Goal: Information Seeking & Learning: Get advice/opinions

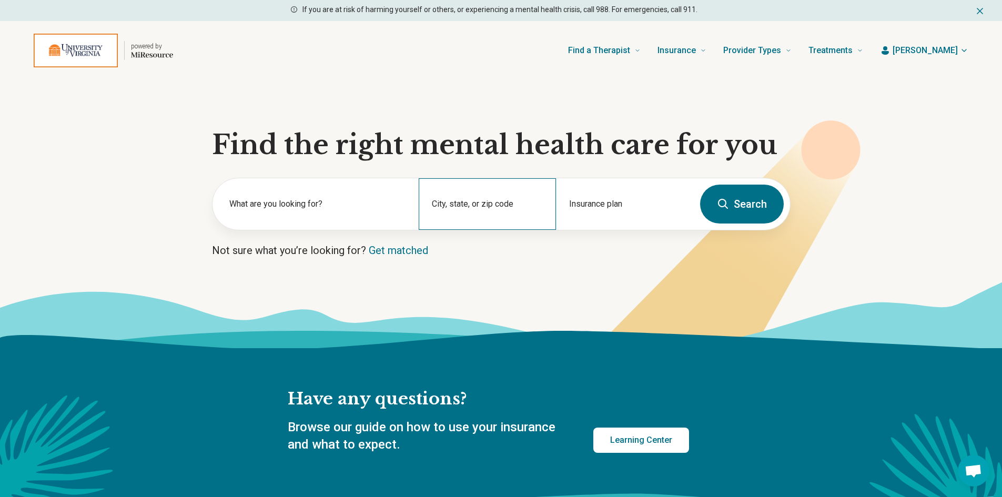
click at [499, 206] on div "City, state, or zip code" at bounding box center [487, 204] width 137 height 52
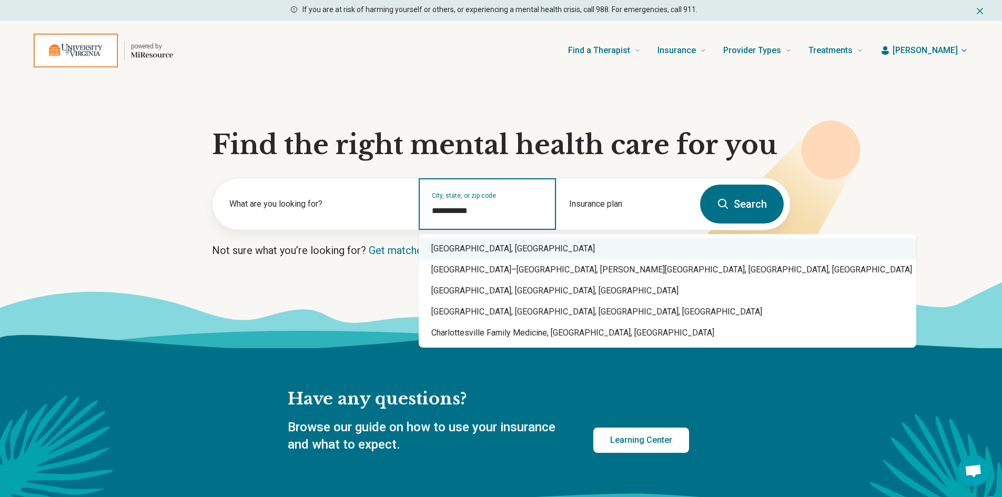
click at [473, 254] on div "Charlottesville, VA" at bounding box center [668, 248] width 498 height 21
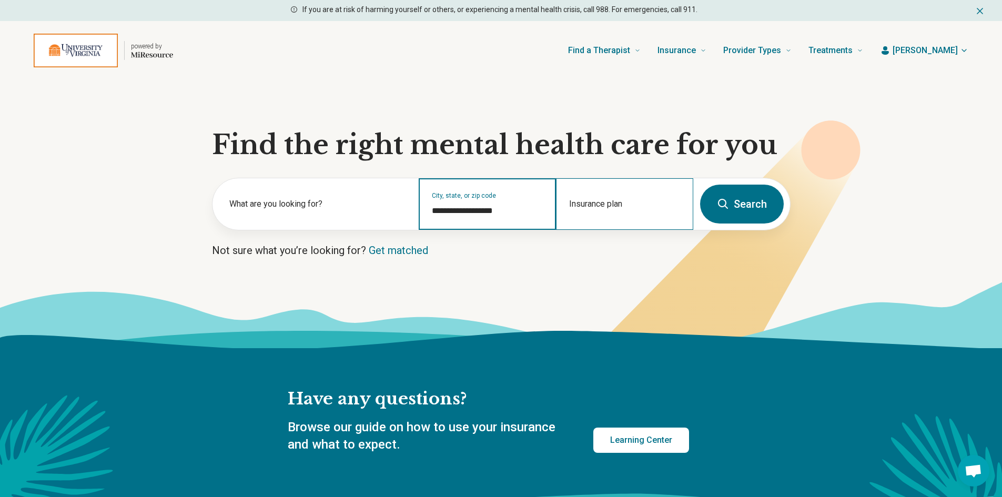
type input "**********"
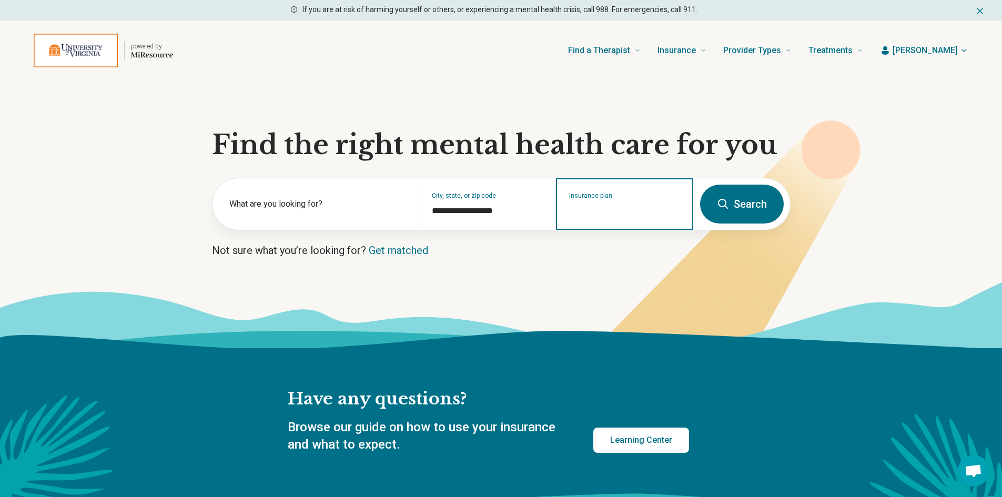
click at [641, 210] on input "Insurance plan" at bounding box center [625, 211] width 112 height 13
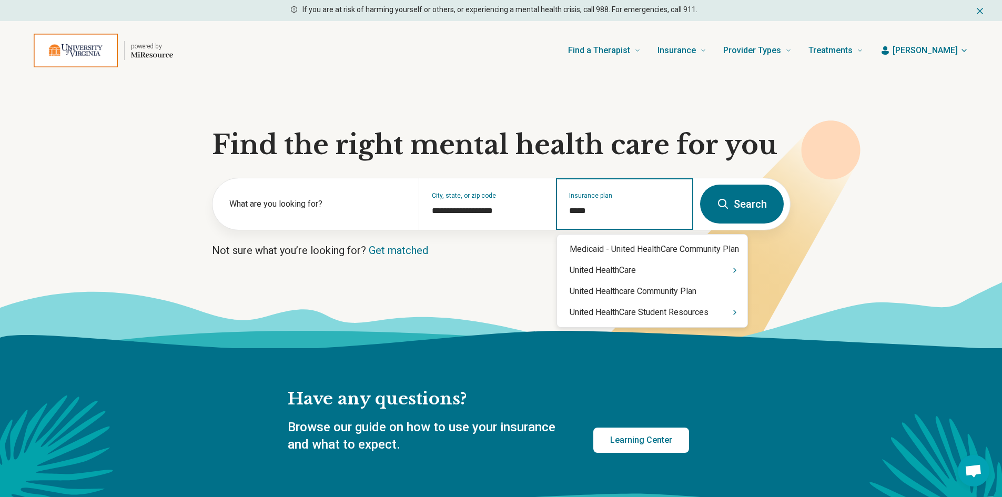
type input "******"
click at [654, 316] on div "United HealthCare Student Resources" at bounding box center [652, 312] width 190 height 21
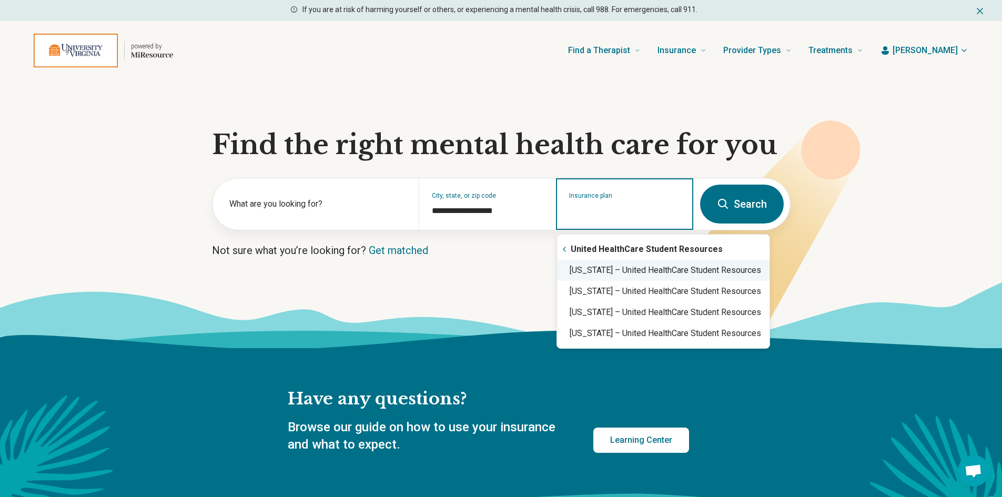
click at [658, 271] on div "Virginia – United HealthCare Student Resources" at bounding box center [663, 270] width 213 height 21
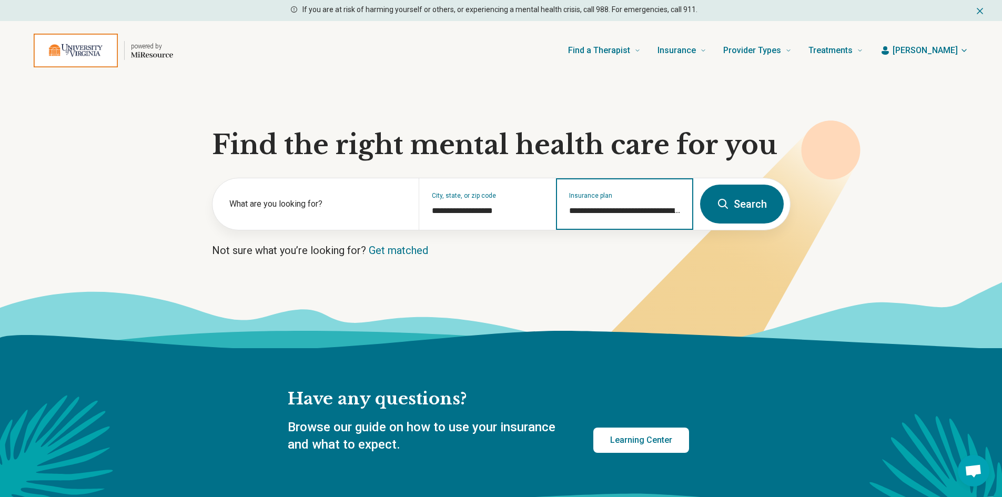
type input "**********"
click at [728, 204] on icon at bounding box center [723, 204] width 13 height 13
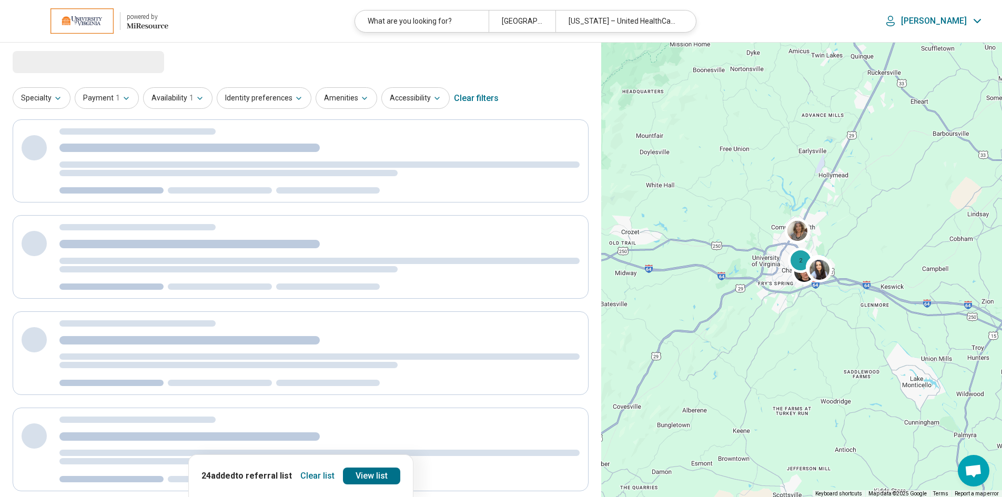
select select "***"
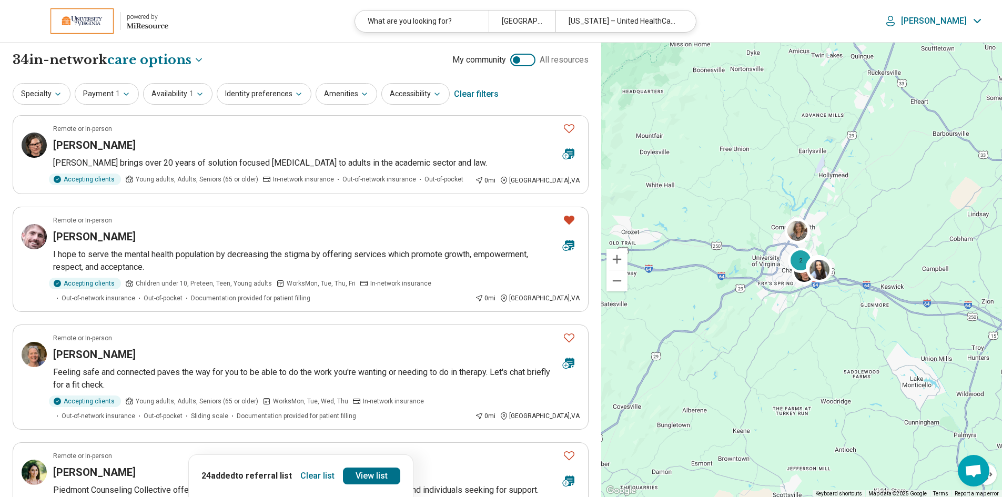
click at [318, 473] on button "Clear list" at bounding box center [317, 476] width 43 height 17
click at [288, 94] on button "Identity preferences" at bounding box center [264, 94] width 95 height 22
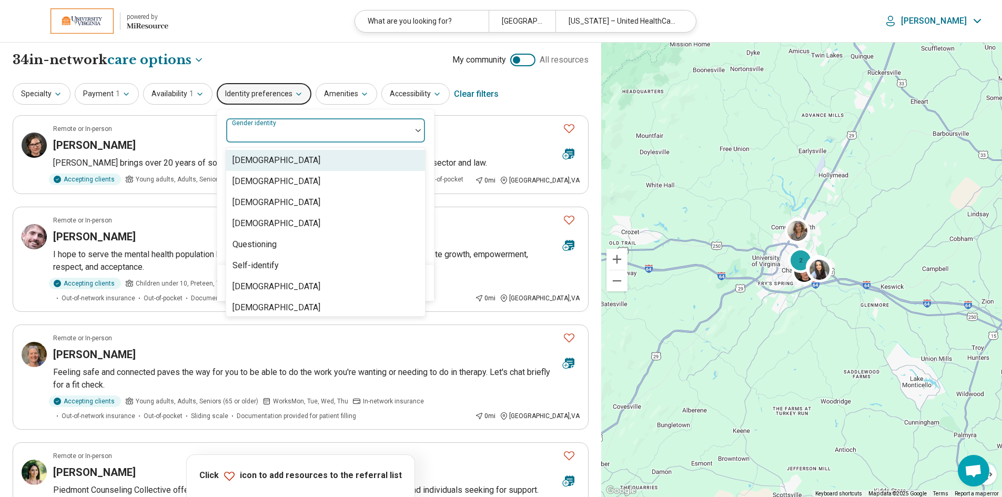
click at [407, 136] on div at bounding box center [318, 130] width 185 height 23
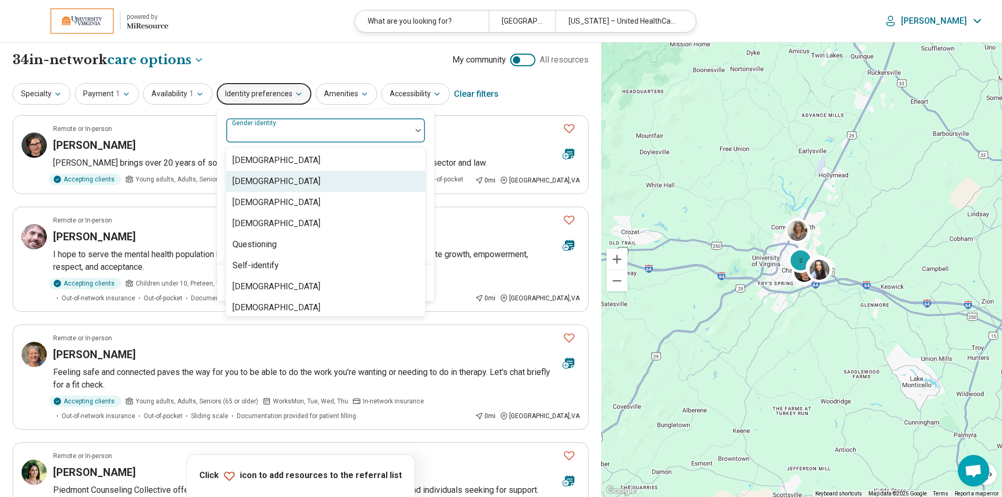
click at [278, 181] on div "[DEMOGRAPHIC_DATA]" at bounding box center [277, 181] width 88 height 13
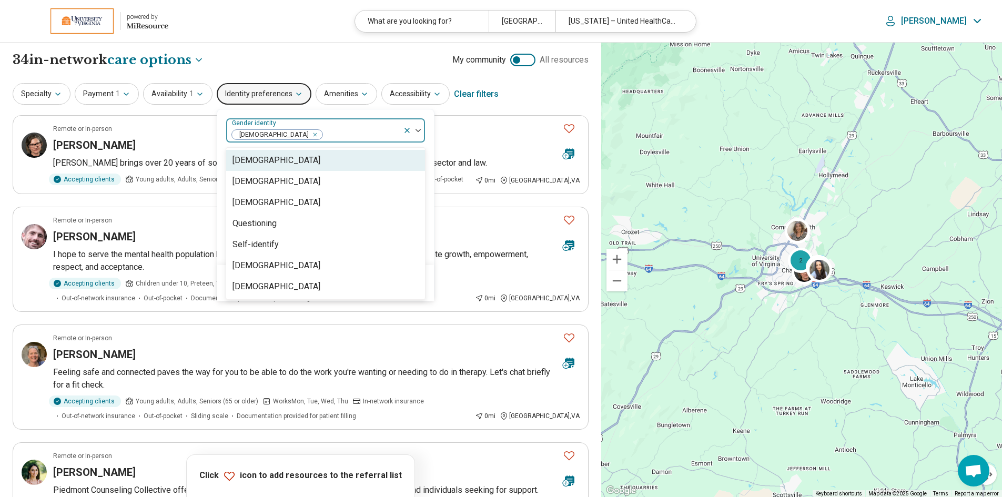
click at [428, 257] on div "option Cisgender Woman, selected. 7 results available. Use Up and Down to choos…" at bounding box center [325, 187] width 217 height 156
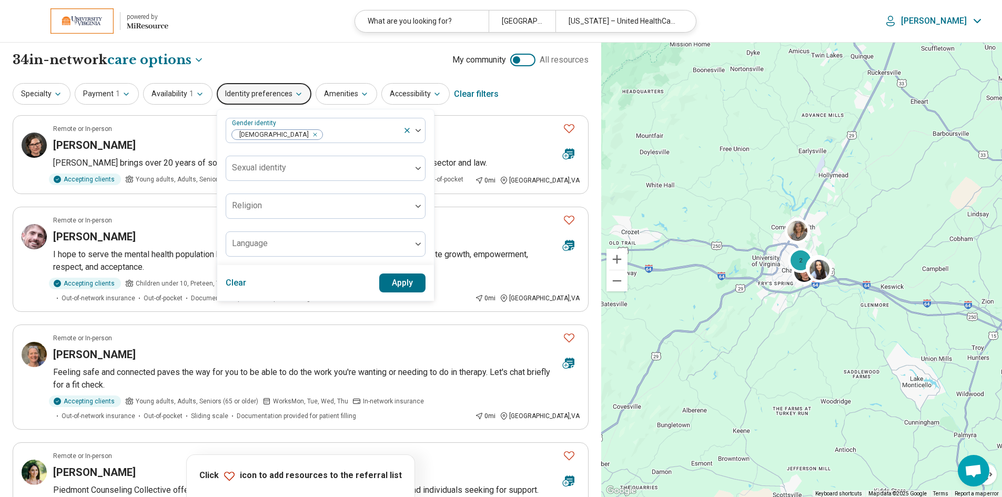
click at [391, 282] on button "Apply" at bounding box center [402, 283] width 47 height 19
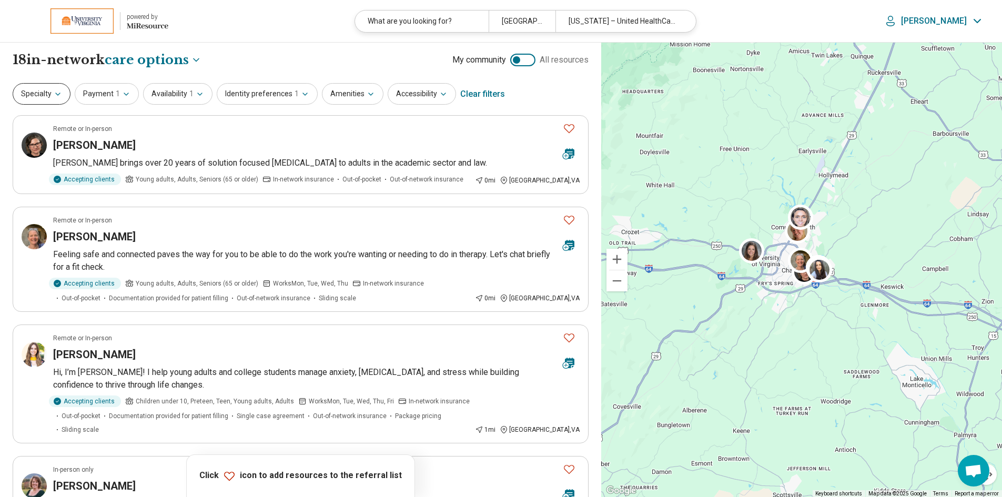
click at [56, 95] on icon "button" at bounding box center [58, 94] width 8 height 8
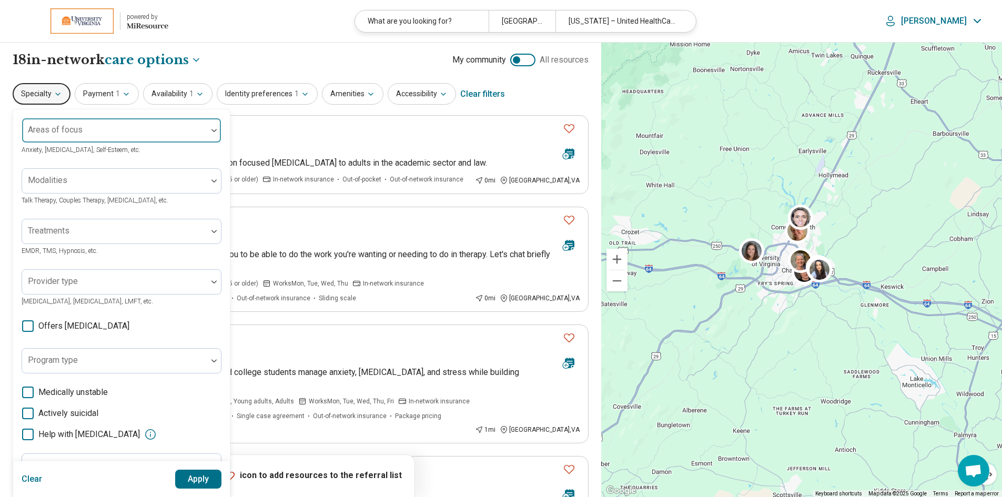
click at [191, 130] on div at bounding box center [114, 134] width 177 height 15
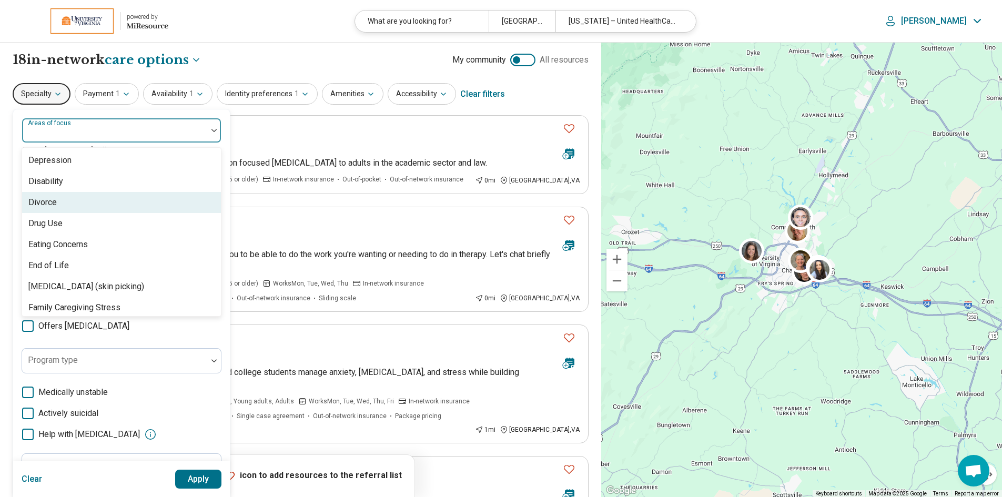
scroll to position [684, 0]
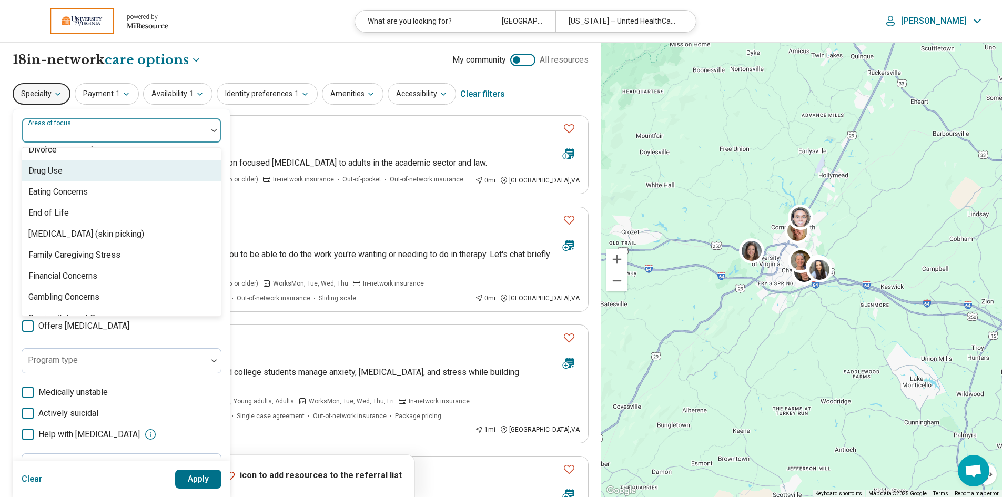
click at [133, 172] on div "Drug Use" at bounding box center [121, 170] width 199 height 21
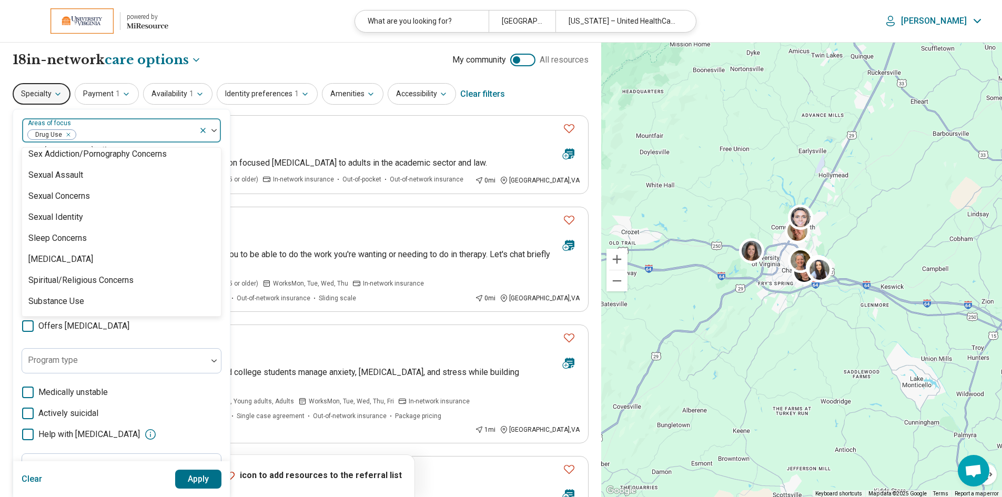
scroll to position [1945, 0]
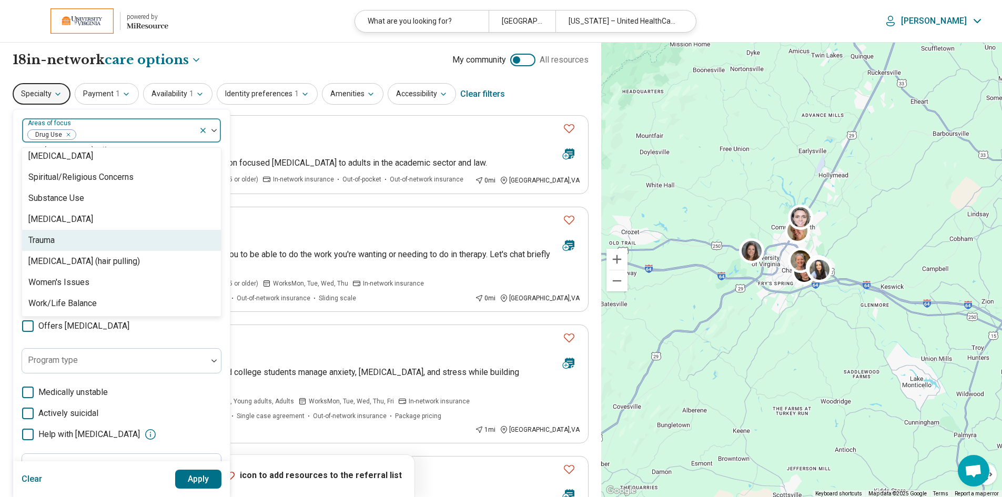
click at [55, 242] on div "Trauma" at bounding box center [41, 240] width 26 height 13
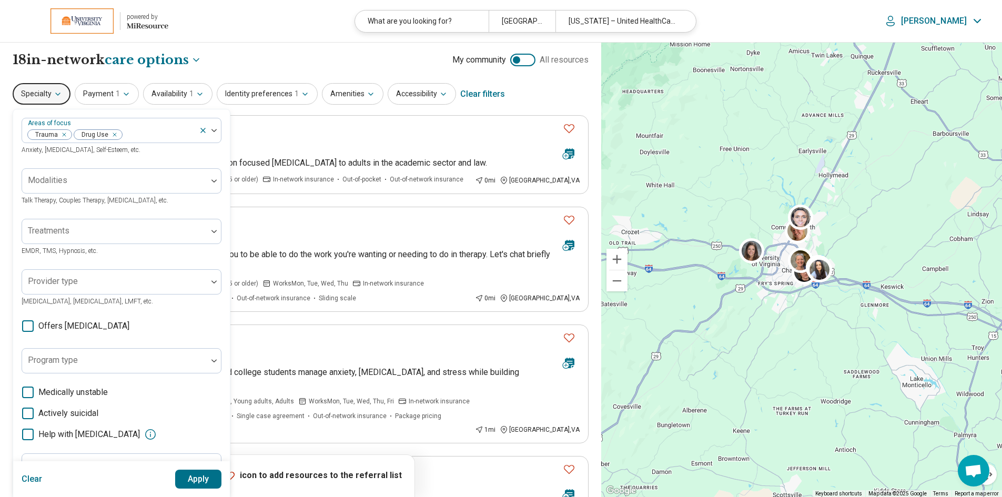
click at [196, 480] on button "Apply" at bounding box center [198, 479] width 47 height 19
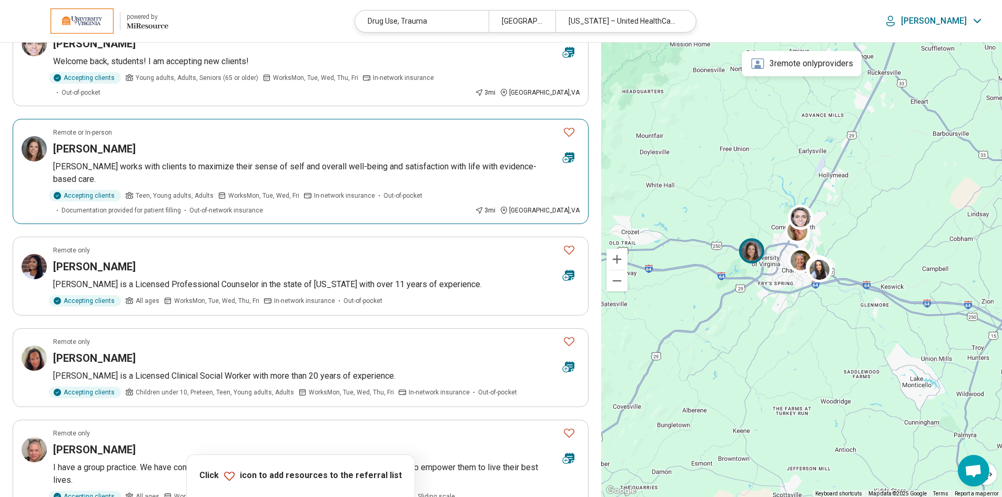
scroll to position [684, 0]
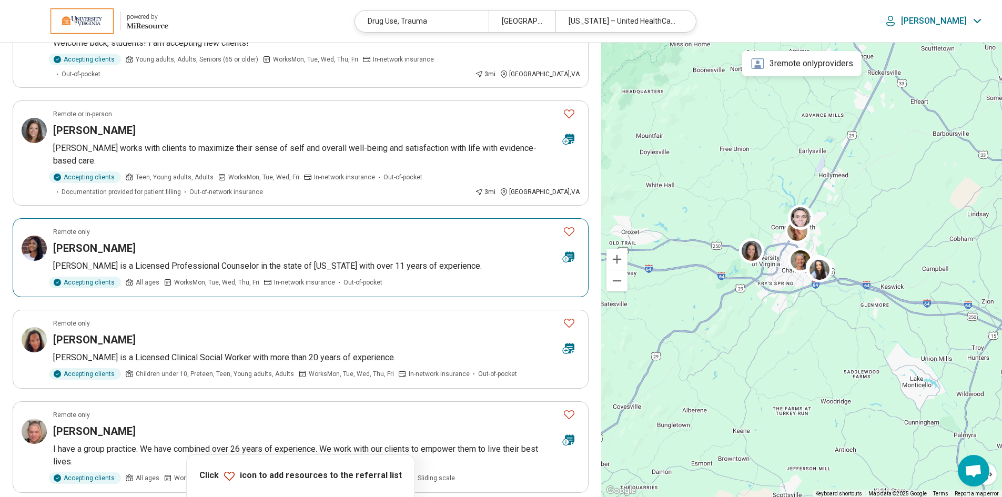
click at [78, 241] on h3 "Nakeema Patrick" at bounding box center [94, 248] width 83 height 15
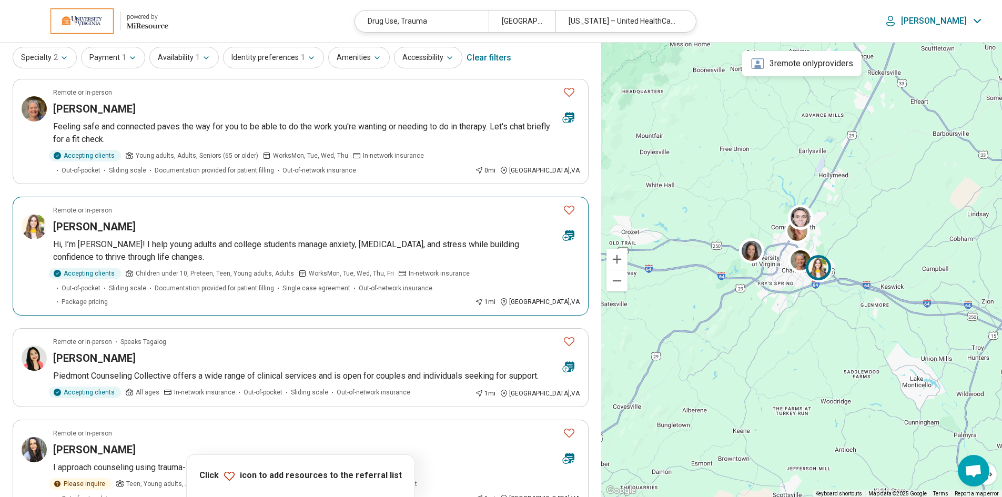
scroll to position [53, 0]
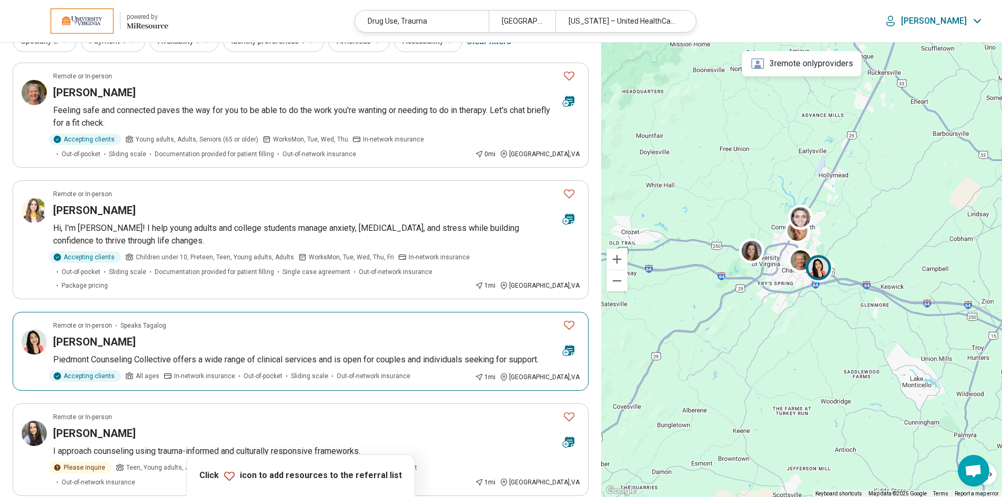
click at [86, 335] on h3 "[PERSON_NAME]" at bounding box center [94, 342] width 83 height 15
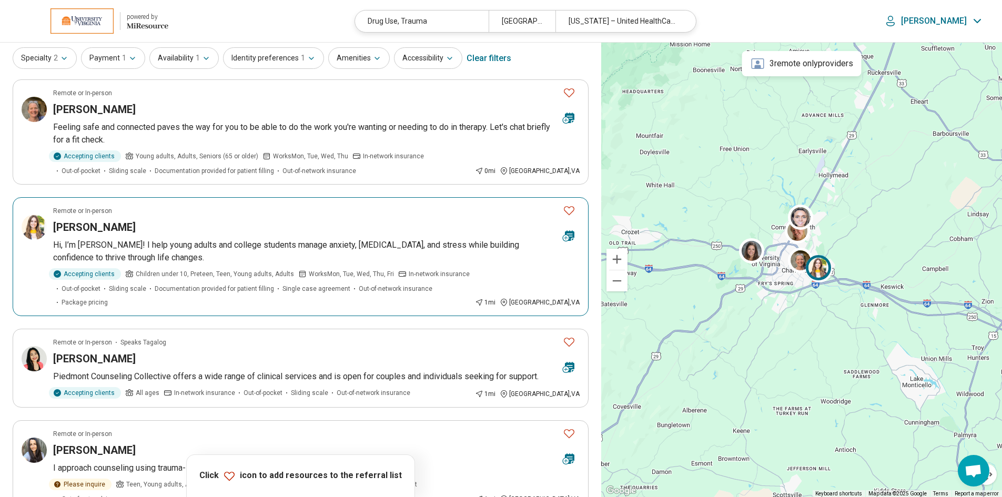
scroll to position [0, 0]
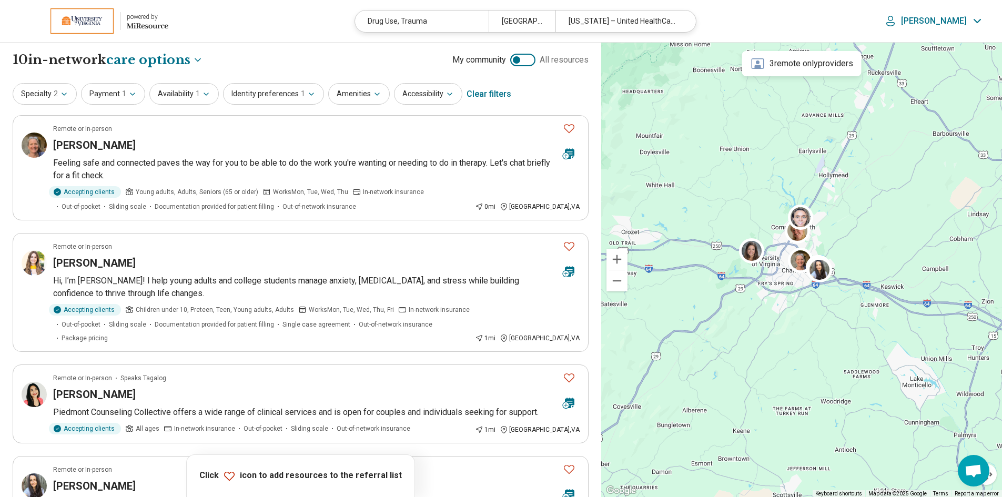
click at [138, 27] on icon at bounding box center [148, 26] width 42 height 6
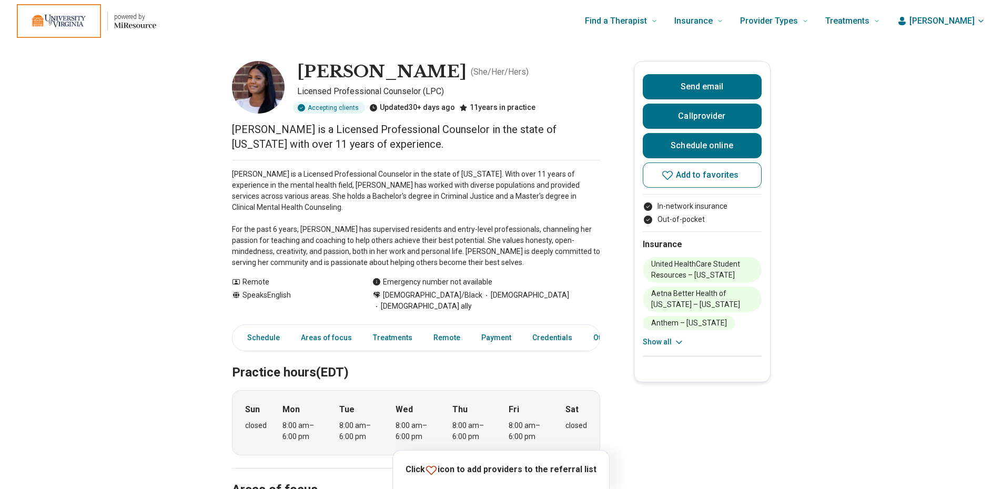
click at [247, 93] on img at bounding box center [258, 87] width 53 height 53
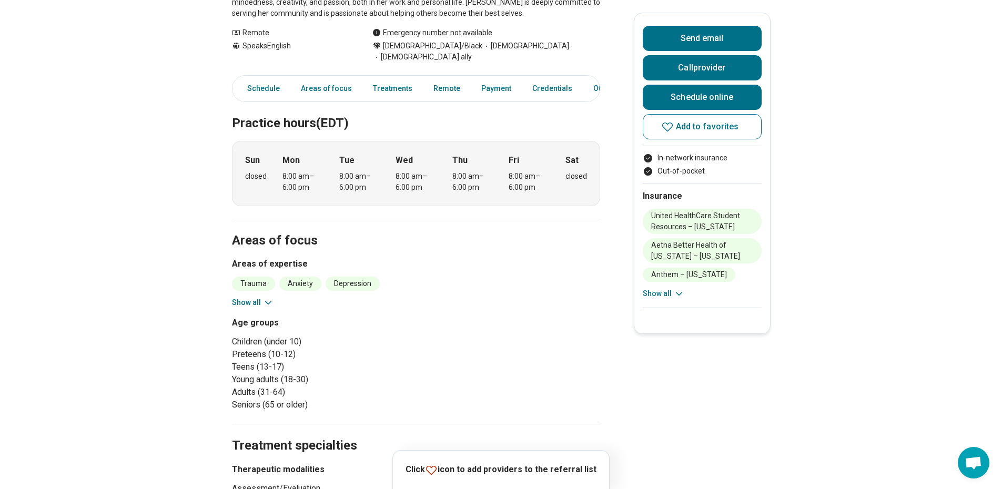
scroll to position [263, 0]
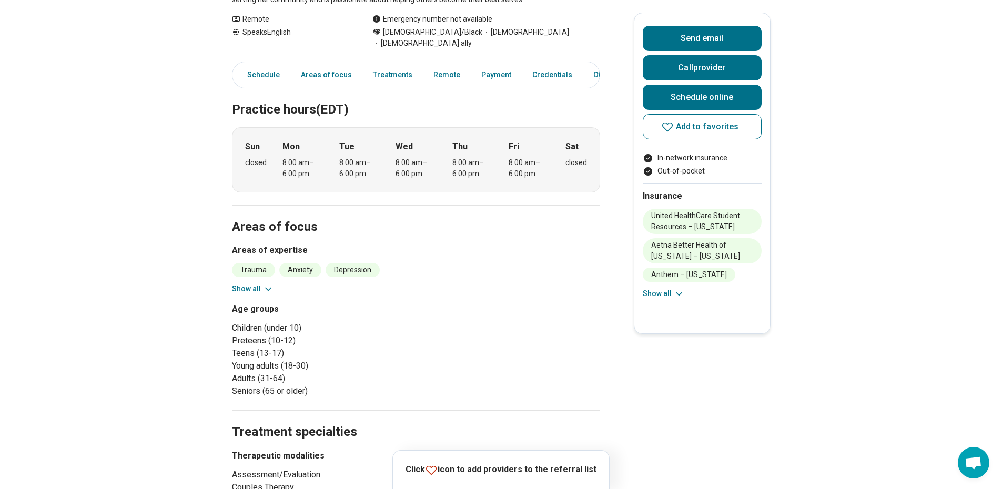
click at [261, 284] on button "Show all" at bounding box center [253, 289] width 42 height 11
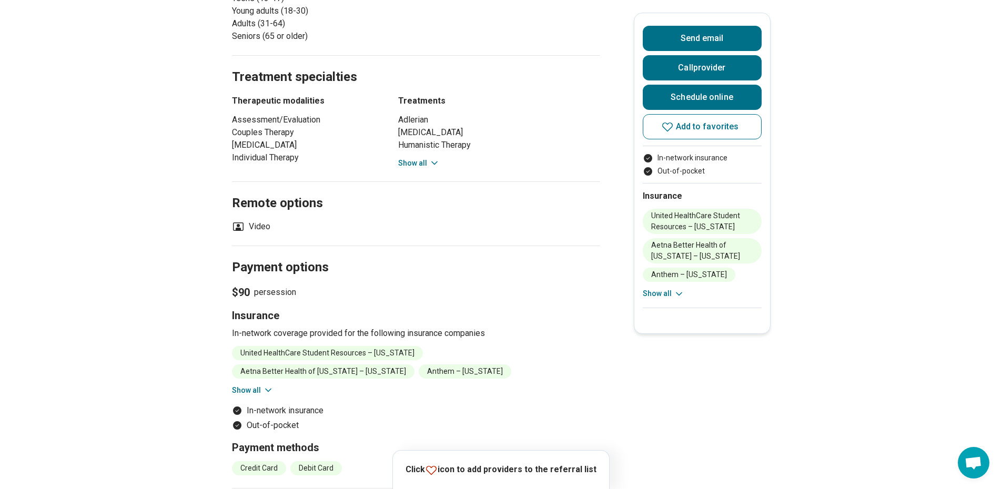
scroll to position [684, 0]
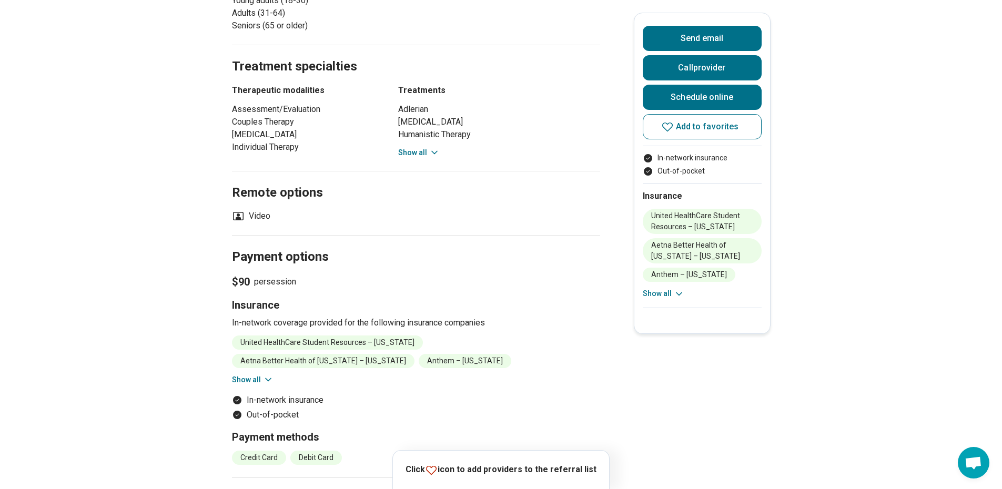
click at [427, 147] on button "Show all" at bounding box center [419, 152] width 42 height 11
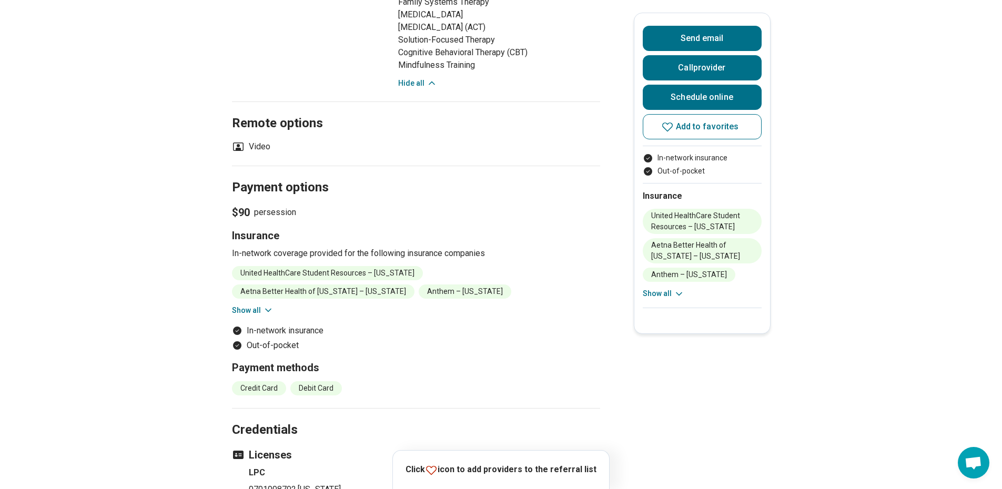
scroll to position [895, 0]
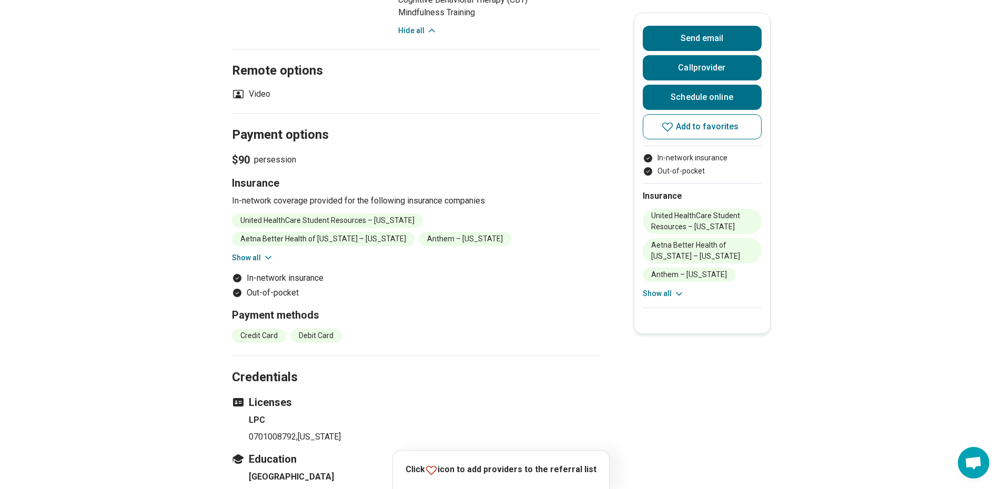
click at [256, 253] on button "Show all" at bounding box center [253, 258] width 42 height 11
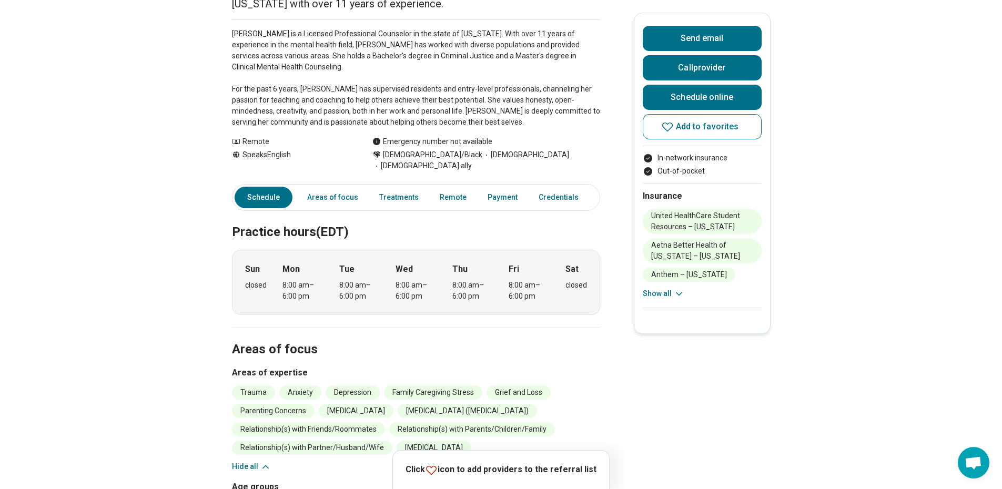
scroll to position [0, 0]
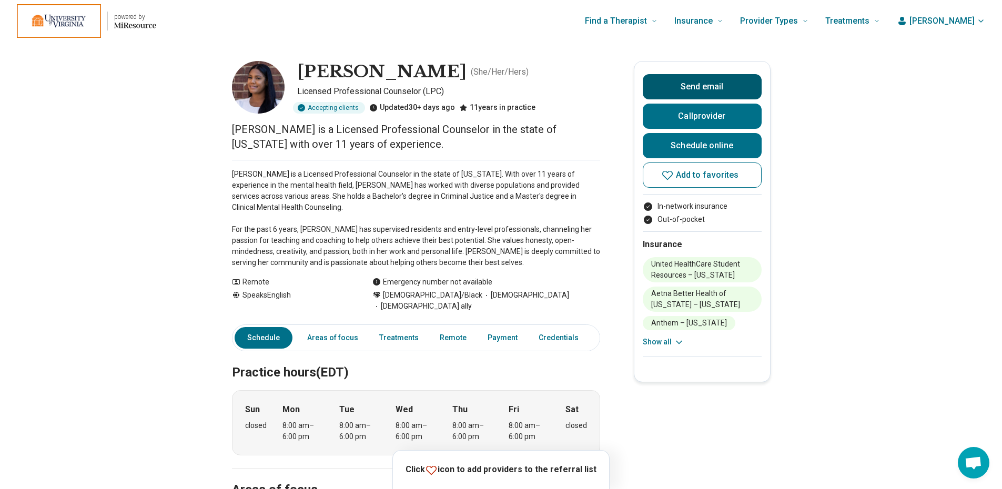
click at [691, 85] on button "Send email" at bounding box center [702, 86] width 119 height 25
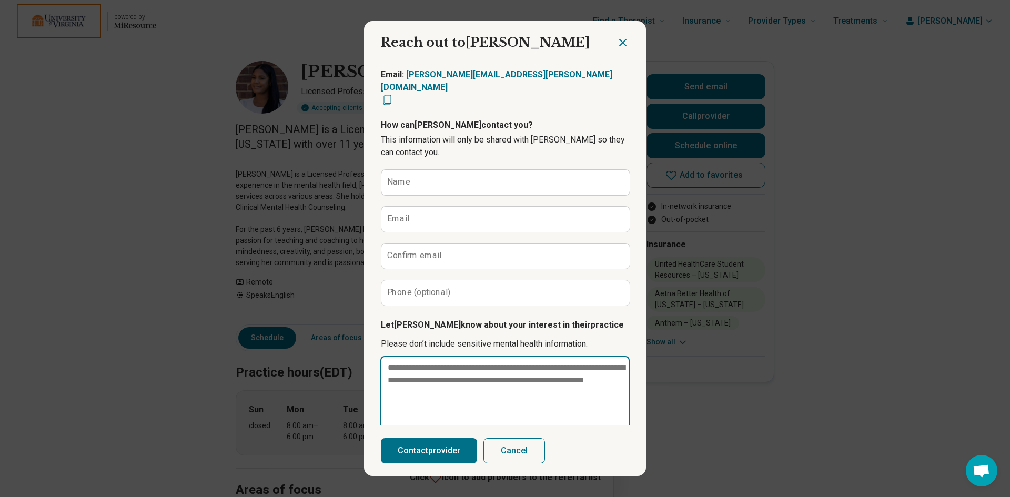
click at [443, 377] on textarea at bounding box center [504, 393] width 249 height 74
click at [619, 40] on icon "Close dialog" at bounding box center [623, 42] width 13 height 13
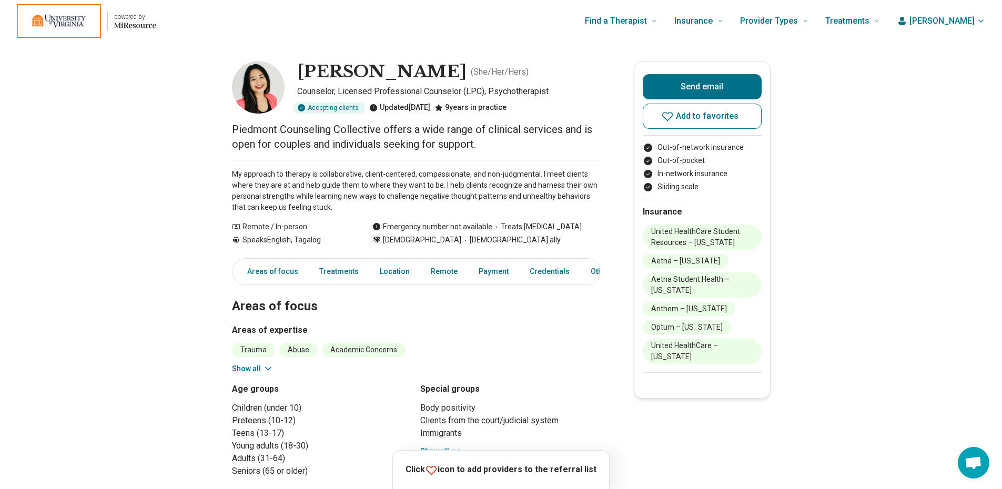
click at [267, 369] on icon at bounding box center [268, 369] width 11 height 11
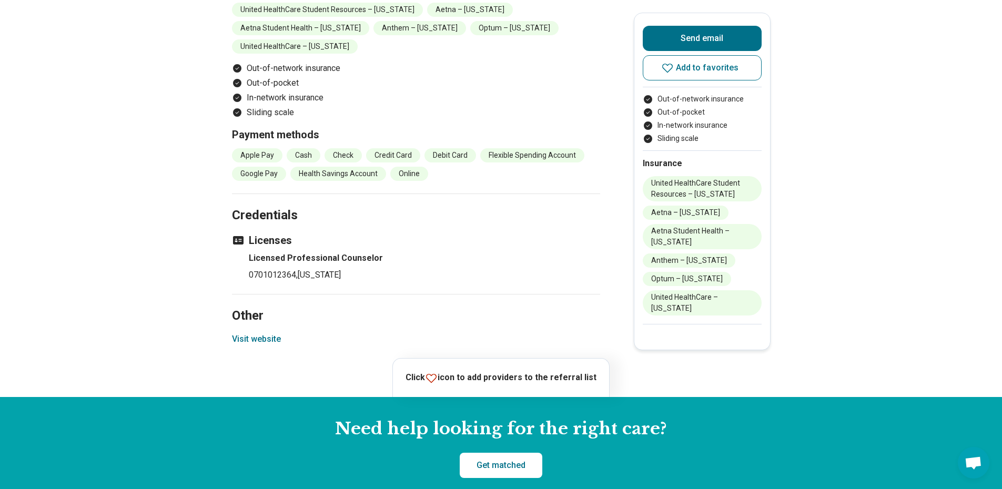
scroll to position [1105, 0]
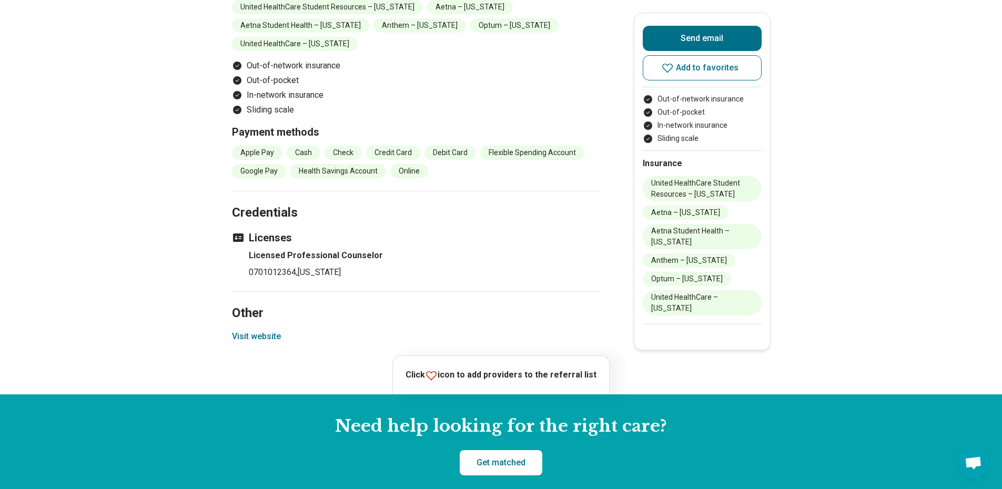
click at [267, 330] on button "Visit website" at bounding box center [256, 336] width 49 height 13
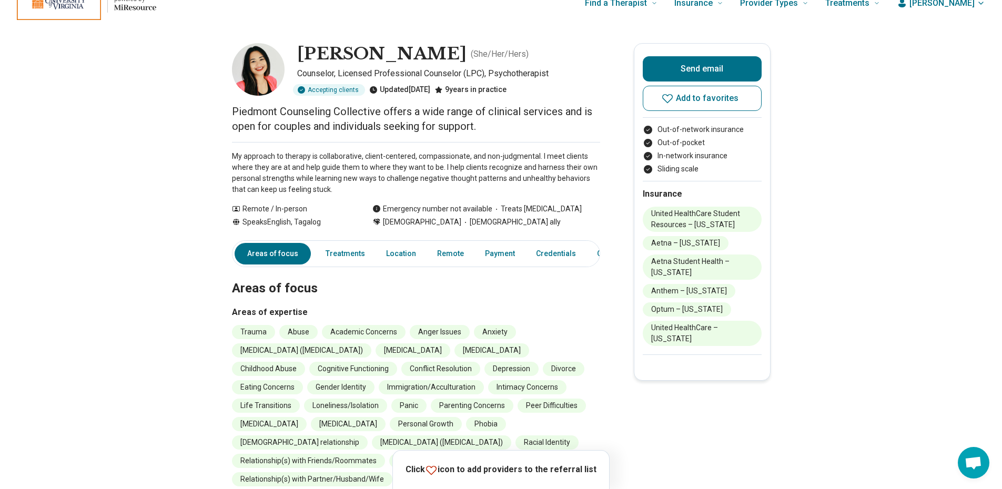
scroll to position [0, 0]
